Goal: Information Seeking & Learning: Learn about a topic

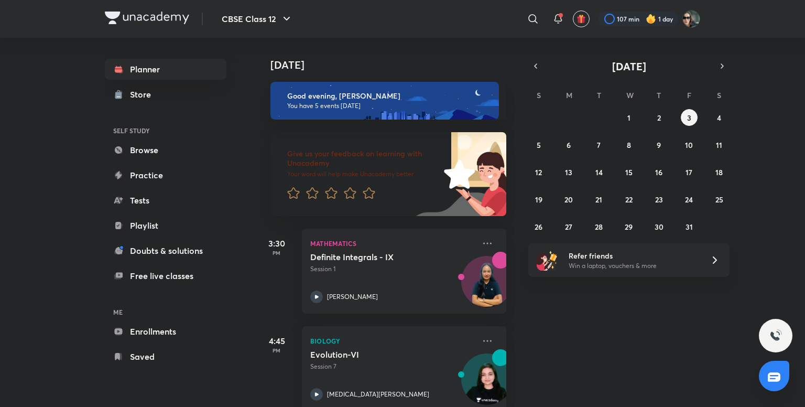
scroll to position [313, 0]
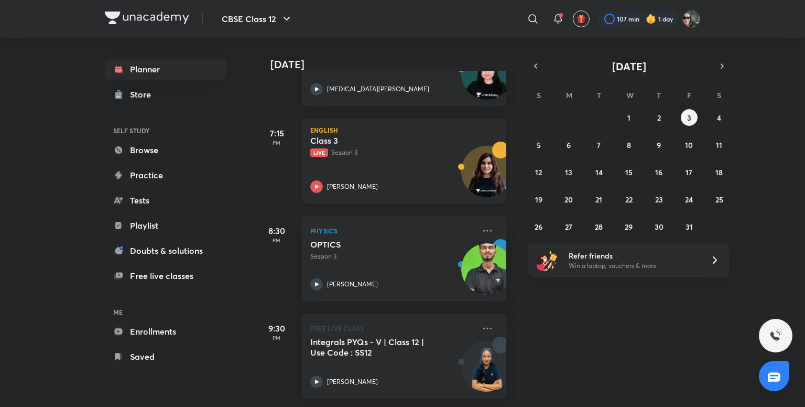
click at [400, 180] on div "[PERSON_NAME]" at bounding box center [392, 186] width 165 height 13
click at [387, 21] on div "​" at bounding box center [447, 18] width 193 height 25
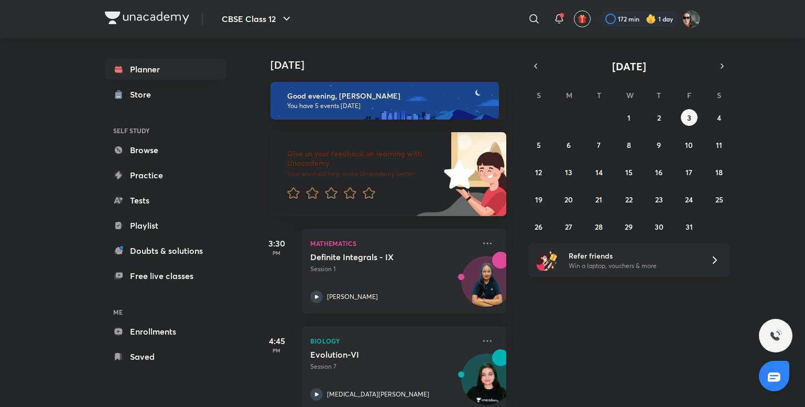
scroll to position [313, 0]
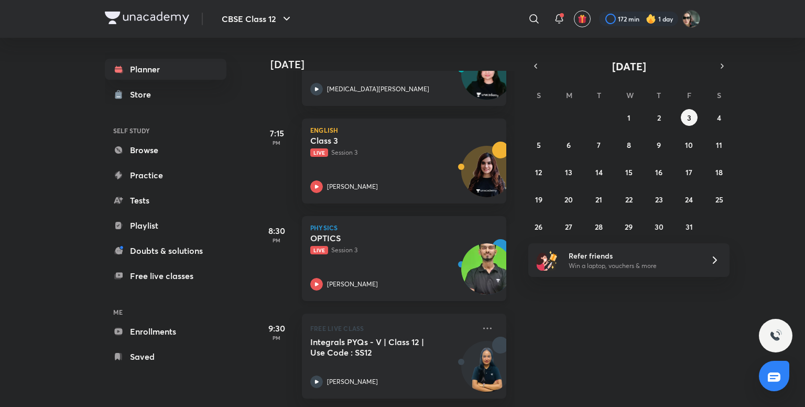
click at [415, 233] on h5 "OPTICS" at bounding box center [375, 238] width 131 height 10
